Goal: Transaction & Acquisition: Purchase product/service

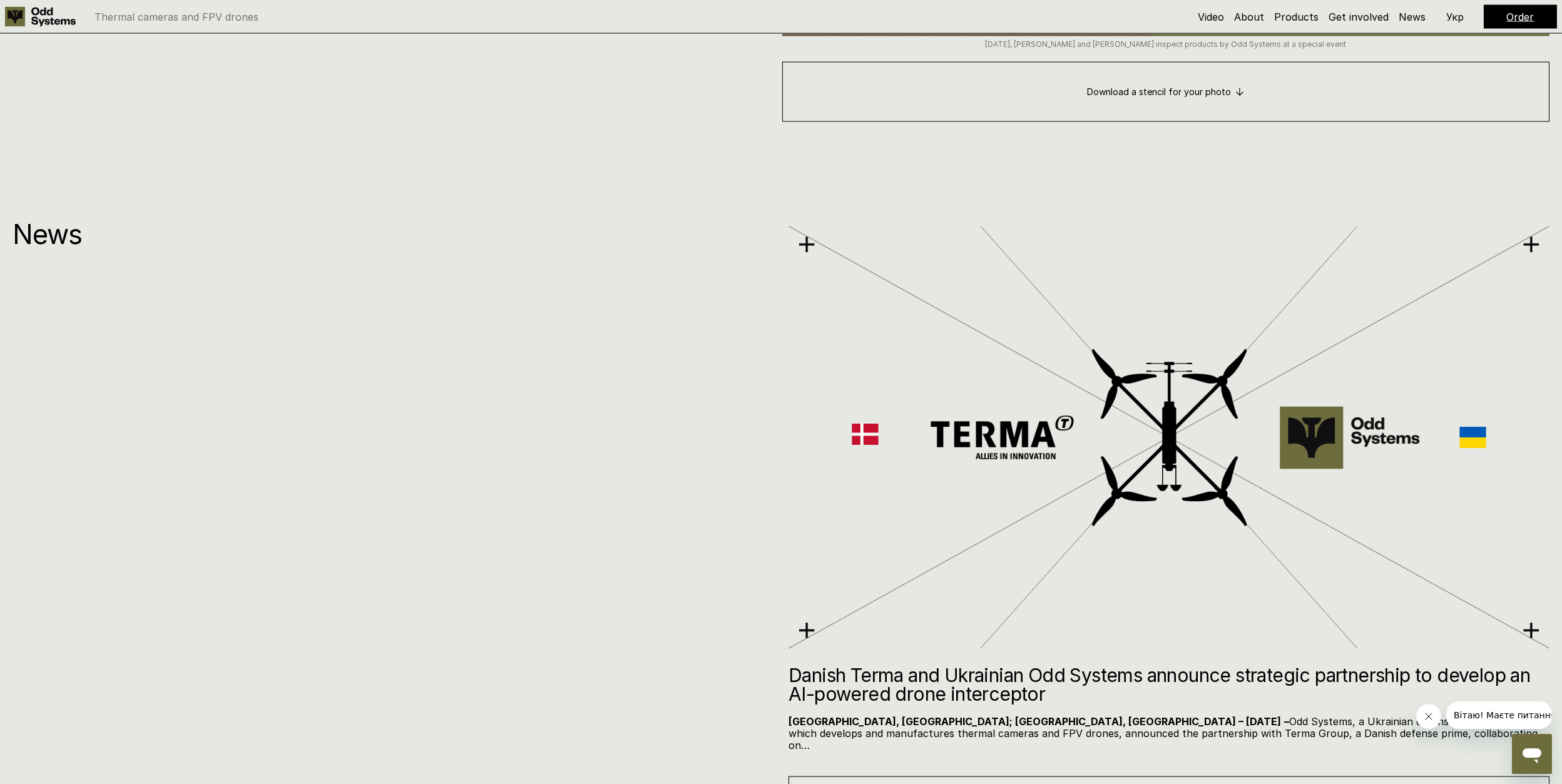
scroll to position [8984, 0]
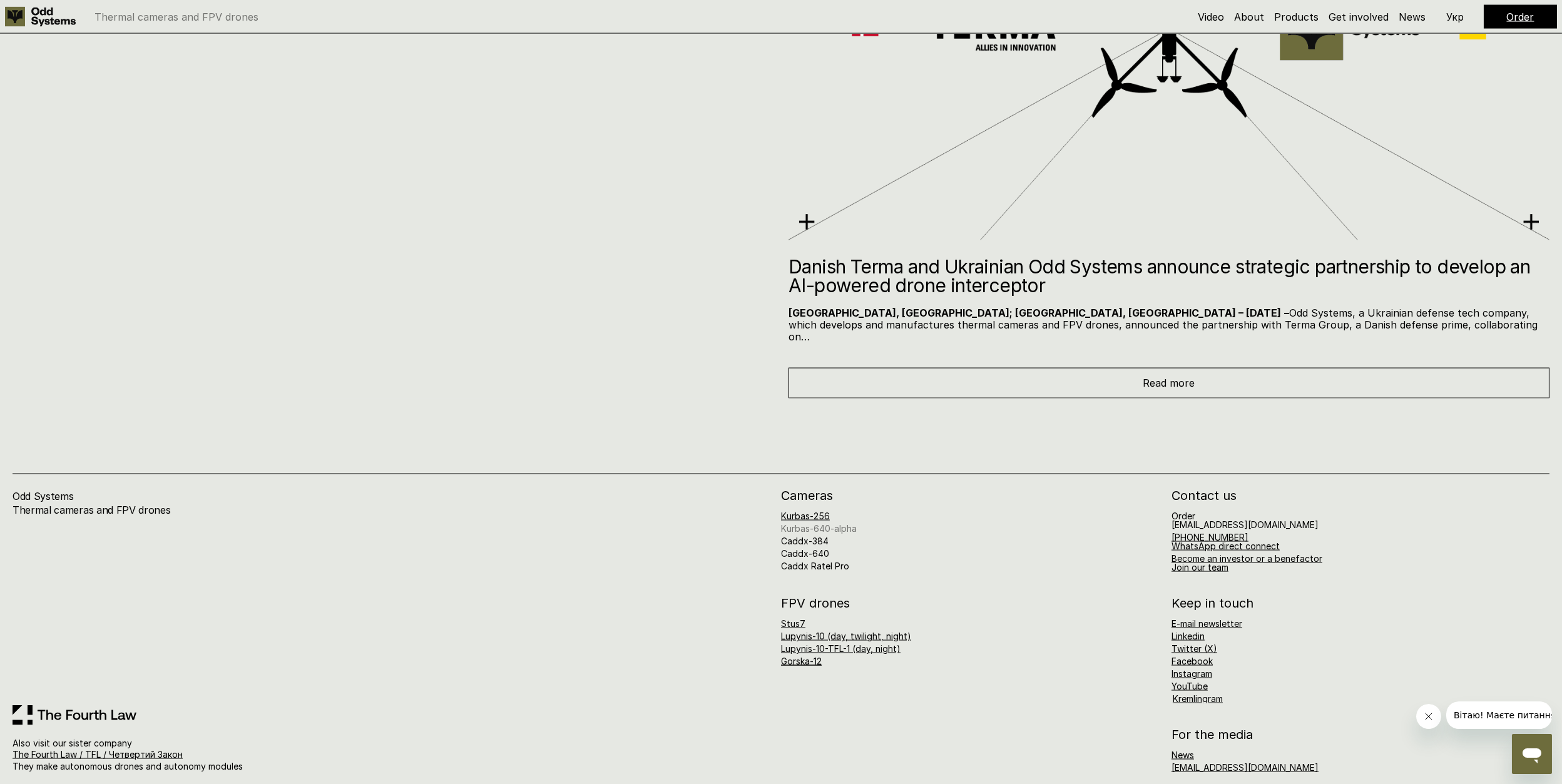
click at [804, 523] on link "Kurbas-640-alpha" at bounding box center [819, 528] width 76 height 11
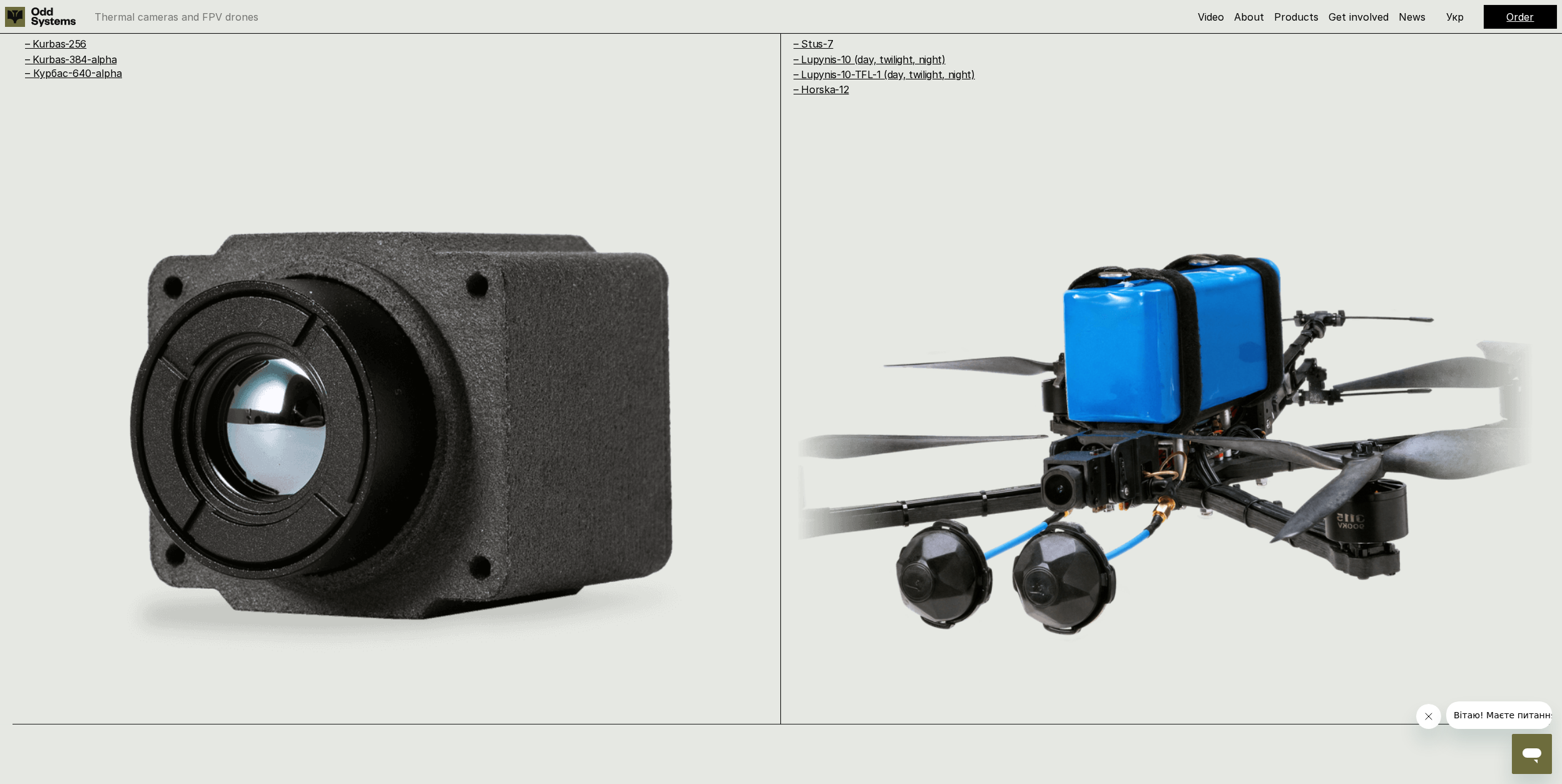
scroll to position [1541, 0]
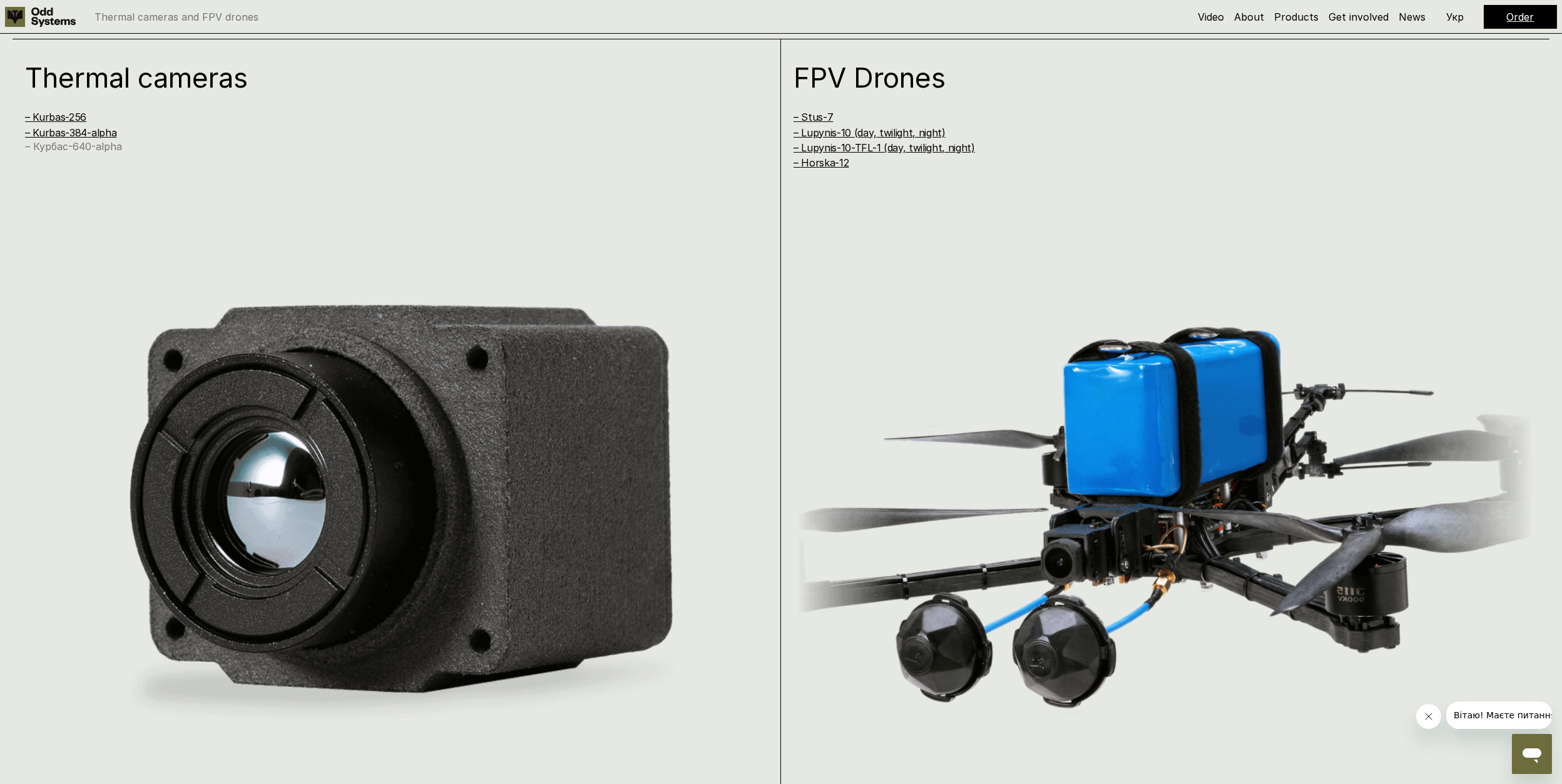
click at [101, 144] on link "– Курбас-640-alpha" at bounding box center [74, 146] width 97 height 12
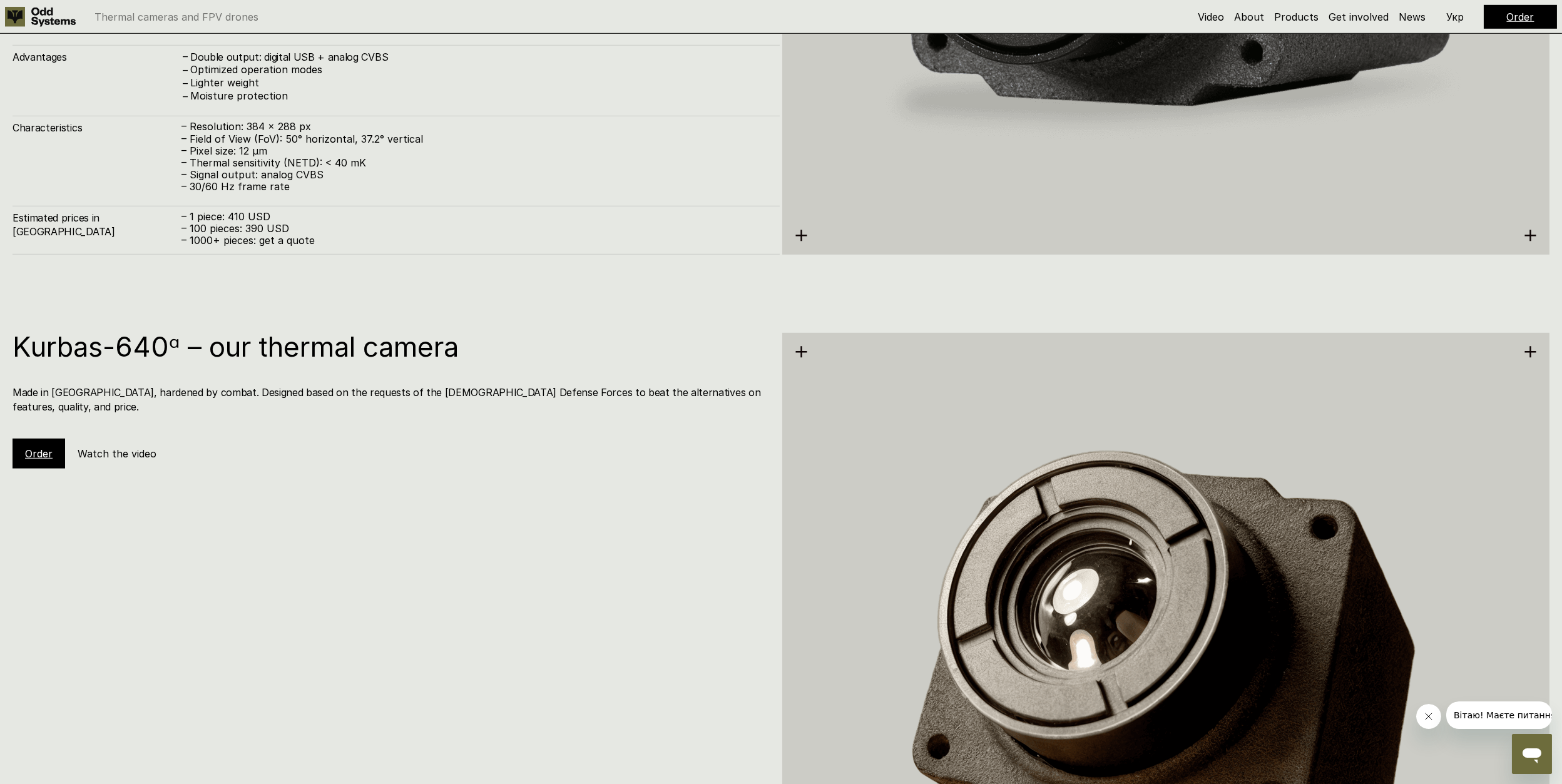
scroll to position [3906, 0]
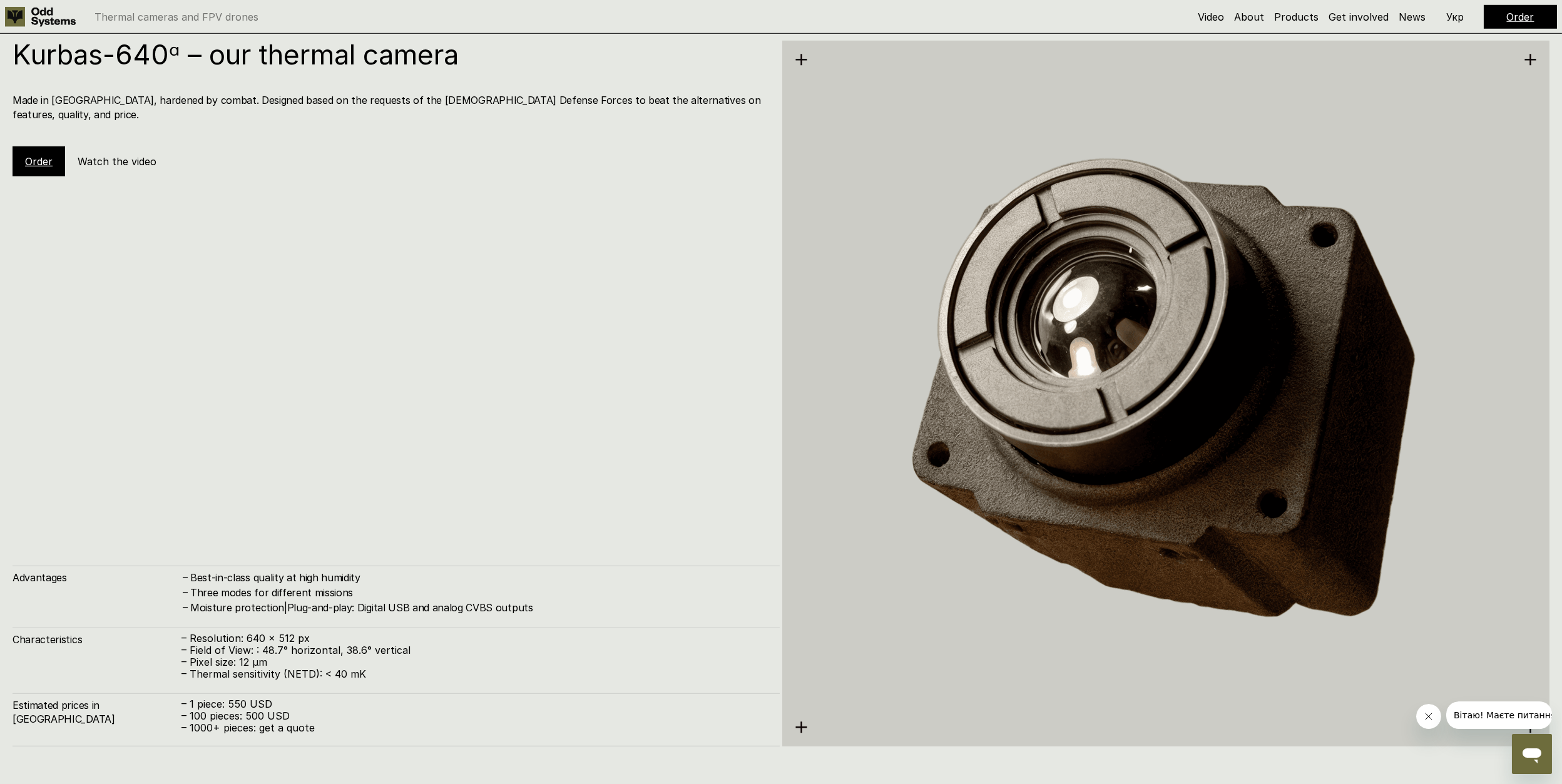
click at [799, 726] on img at bounding box center [1166, 393] width 767 height 789
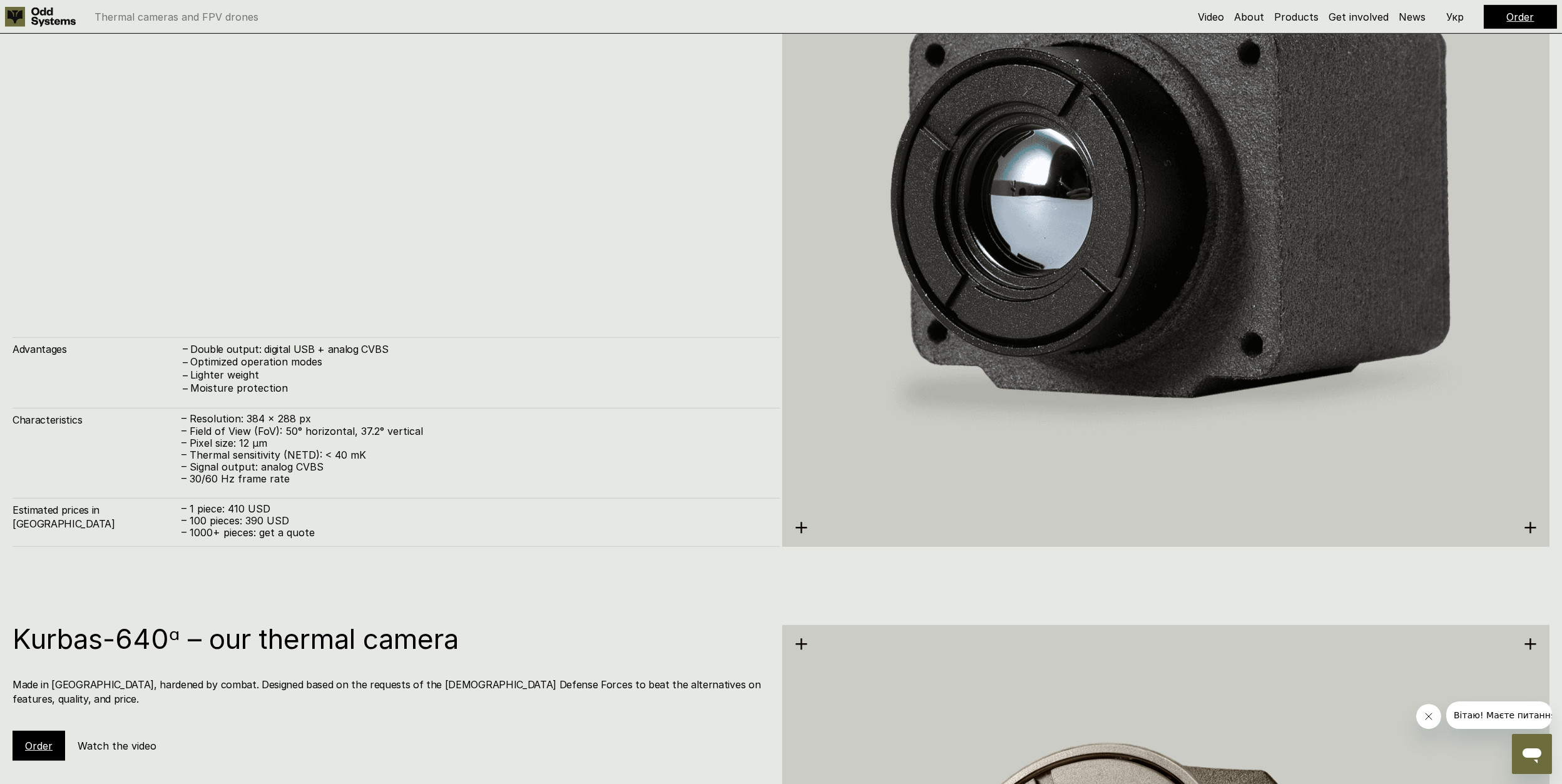
scroll to position [3614, 0]
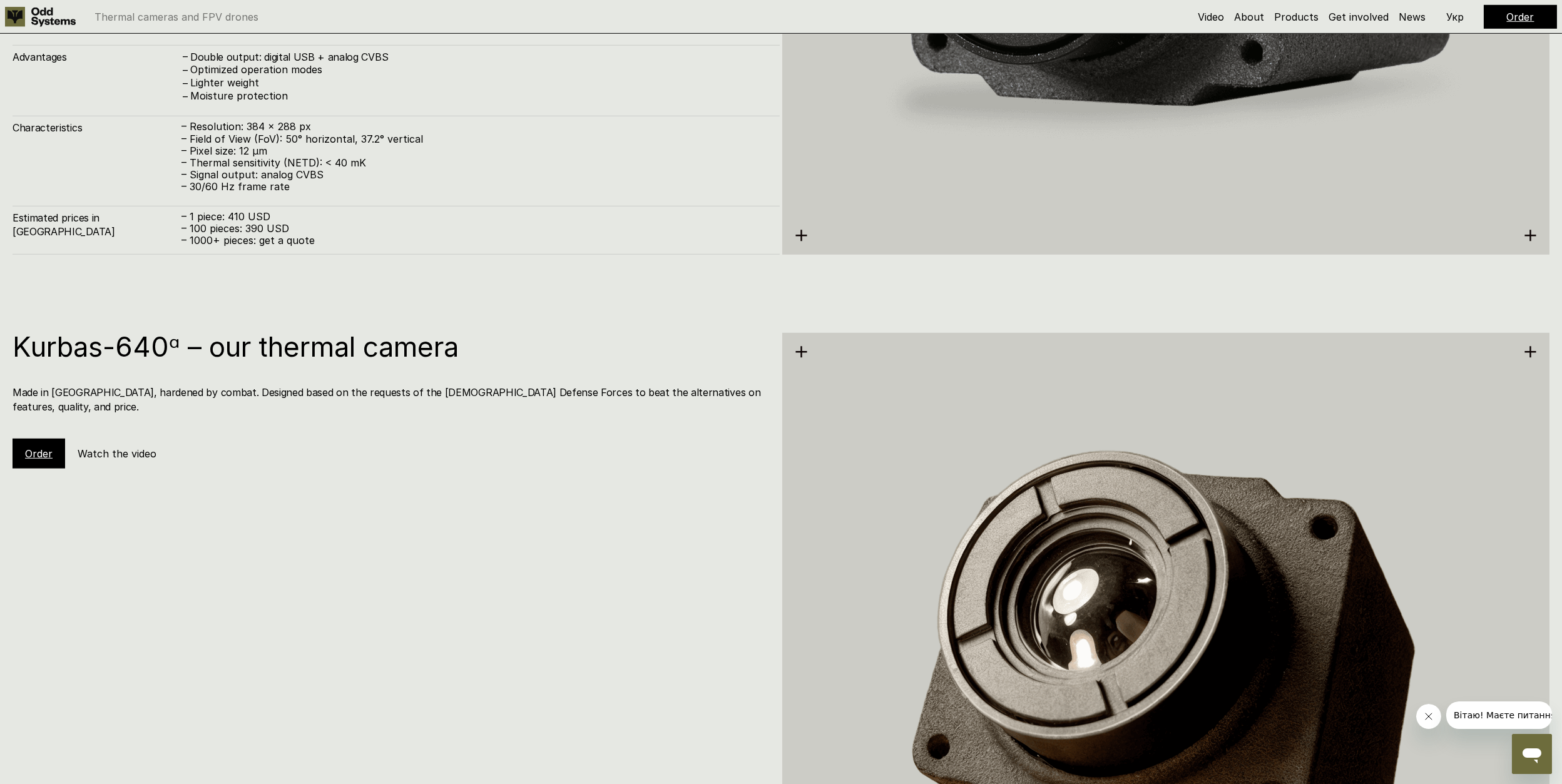
click at [113, 439] on div "Order Watch the video" at bounding box center [99, 454] width 172 height 30
click at [115, 447] on h5 "Watch the video" at bounding box center [116, 454] width 79 height 14
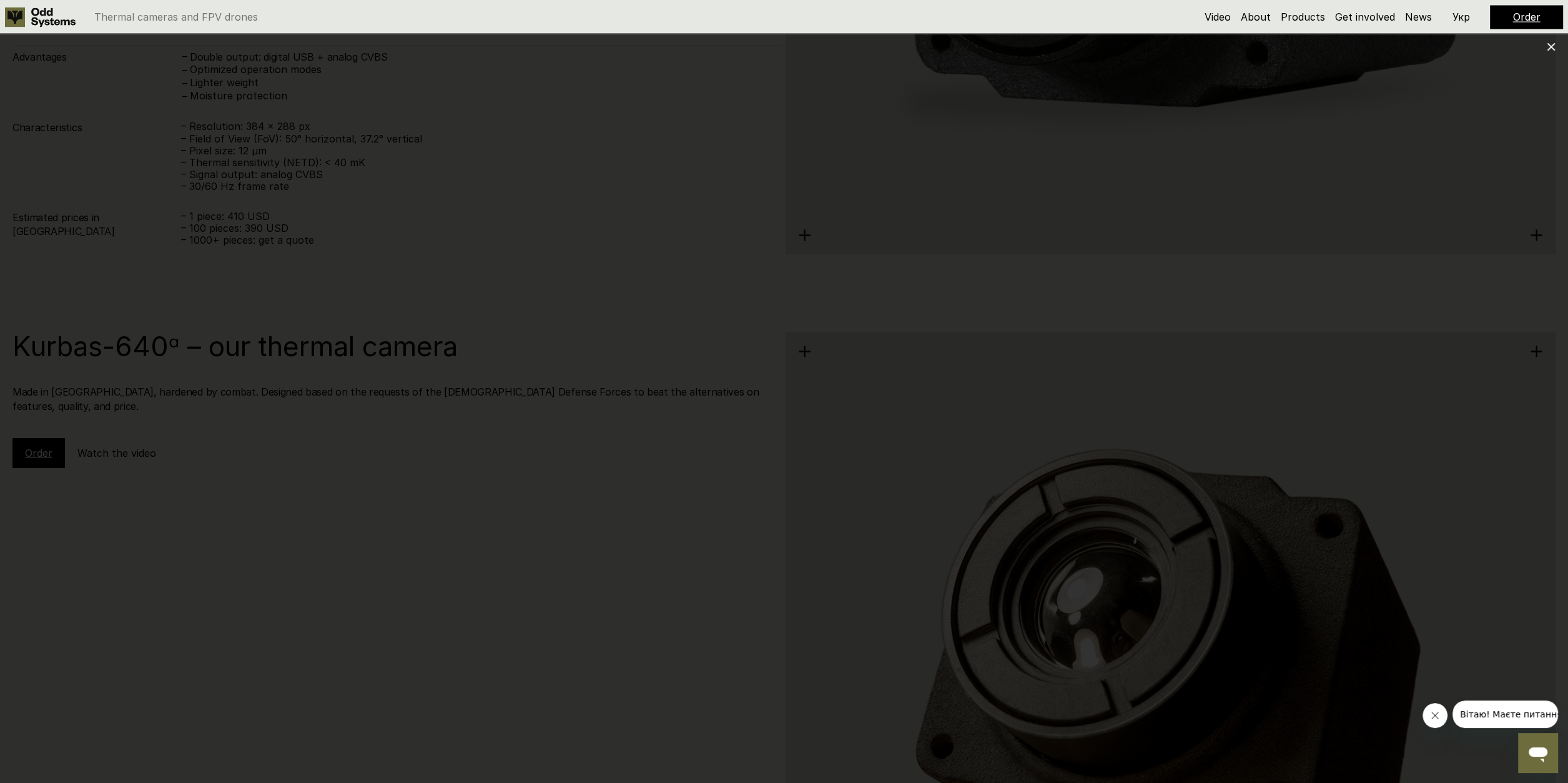
click at [1550, 41] on div at bounding box center [784, 392] width 1568 height 783
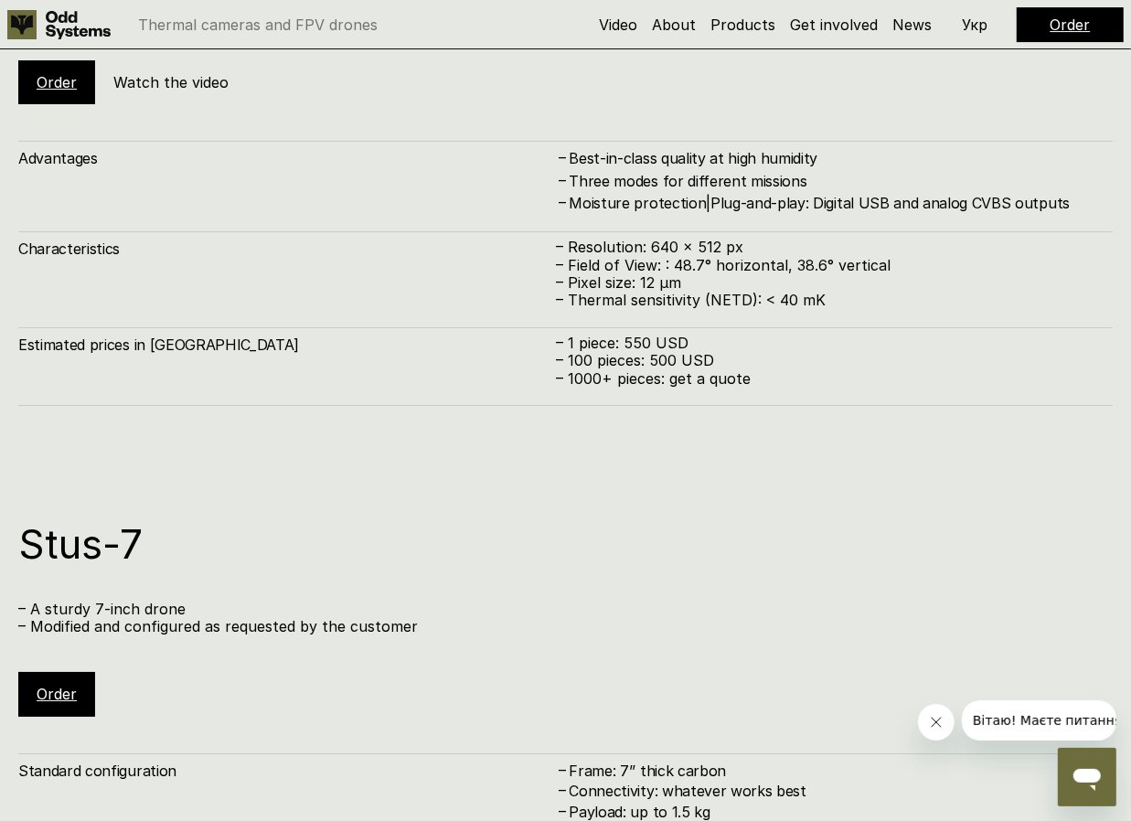
scroll to position [4106, 0]
click at [46, 91] on link "Order" at bounding box center [57, 81] width 40 height 18
click at [55, 91] on link "Order" at bounding box center [57, 81] width 40 height 18
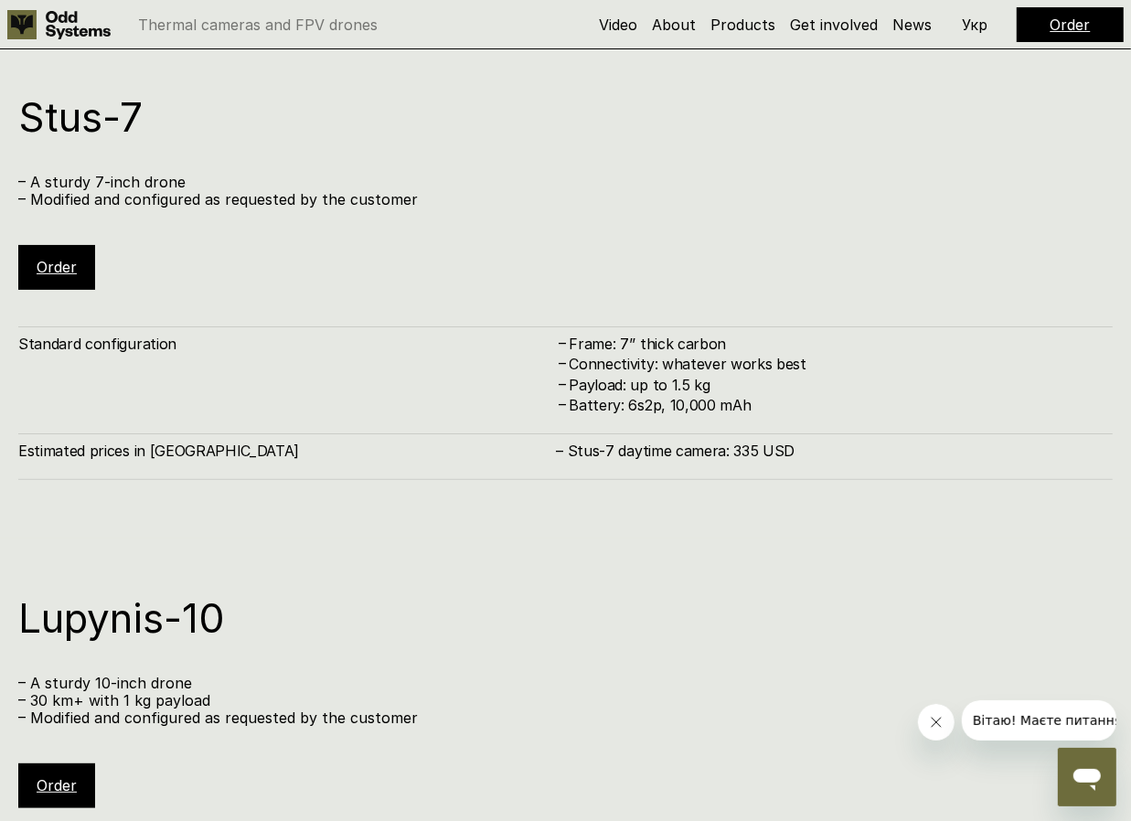
scroll to position [4959, 0]
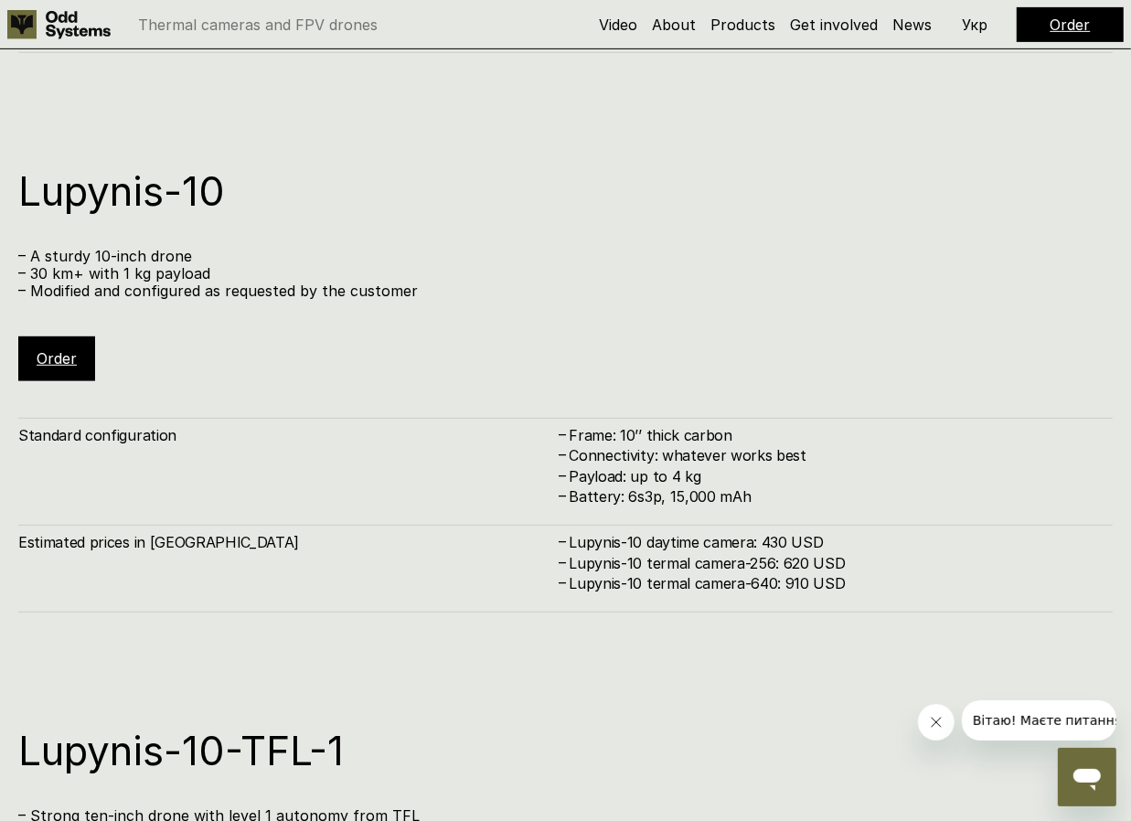
click at [944, 721] on button "Close message from company" at bounding box center [935, 721] width 37 height 37
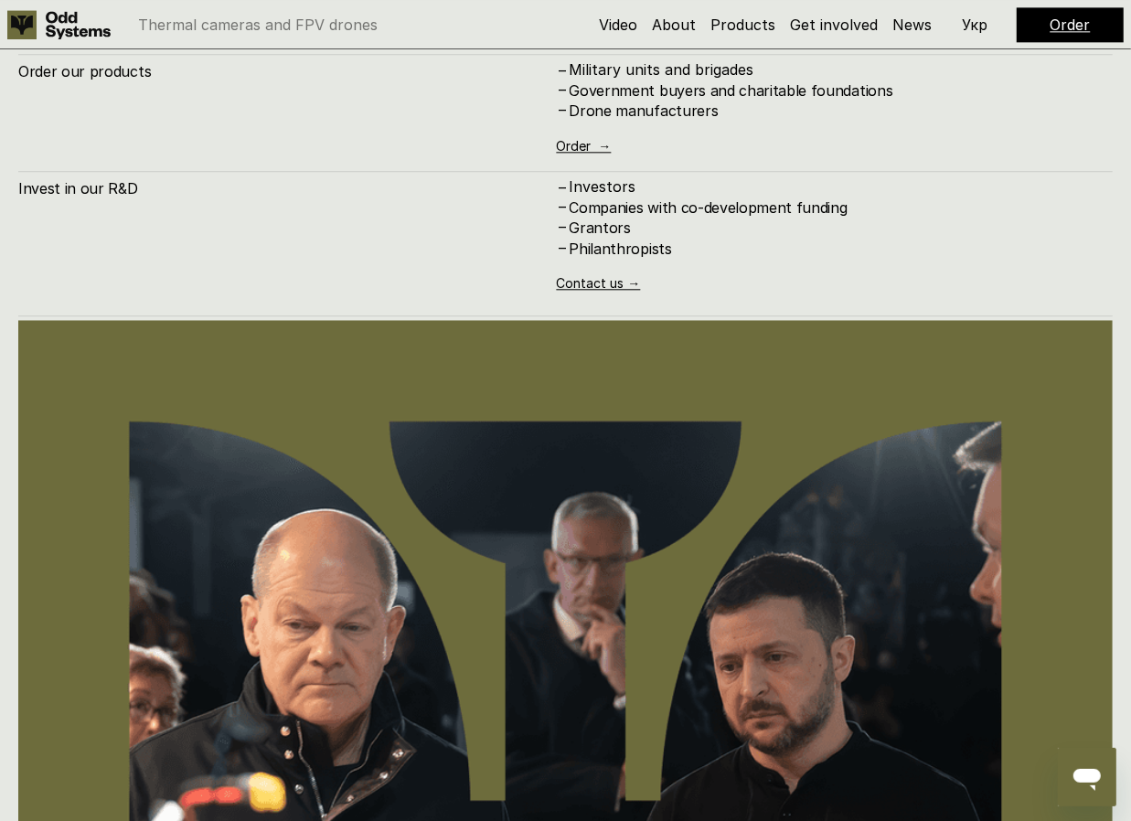
scroll to position [7553, 0]
